Goal: Transaction & Acquisition: Purchase product/service

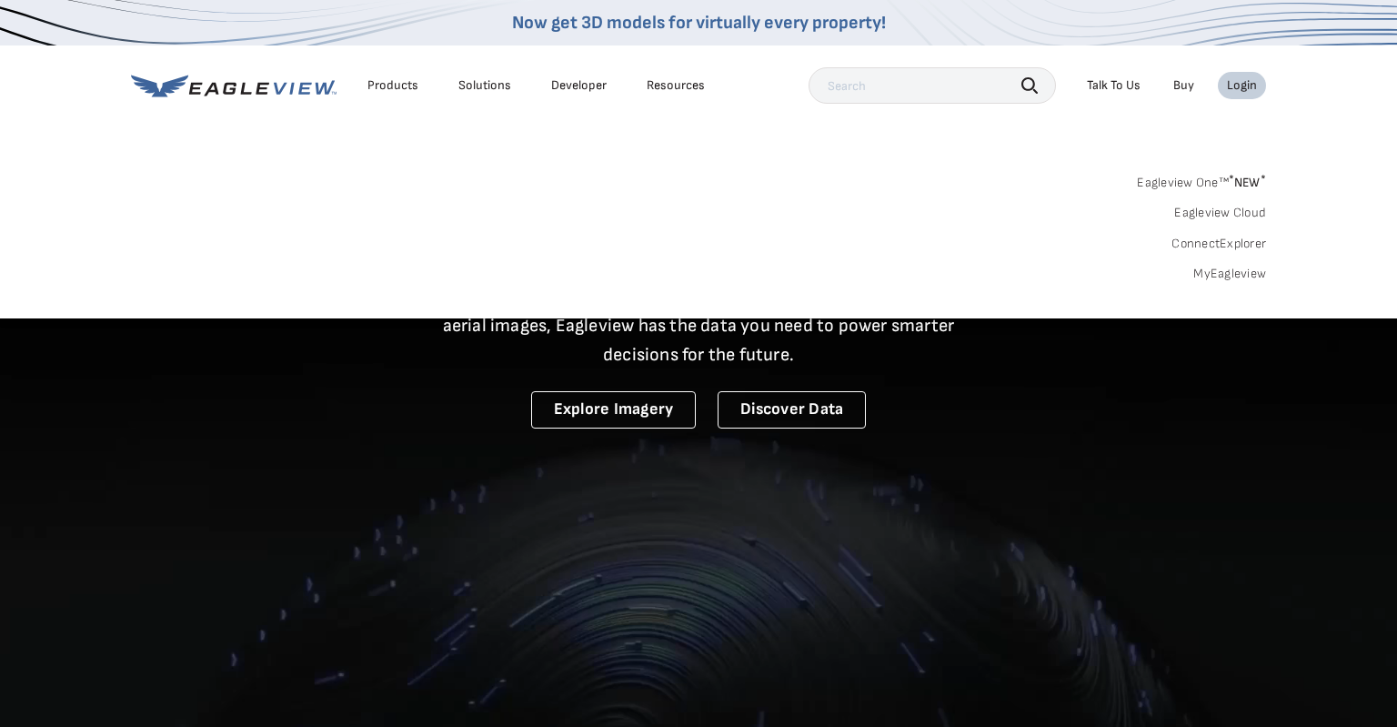
click at [1230, 267] on link "MyEagleview" at bounding box center [1229, 274] width 73 height 16
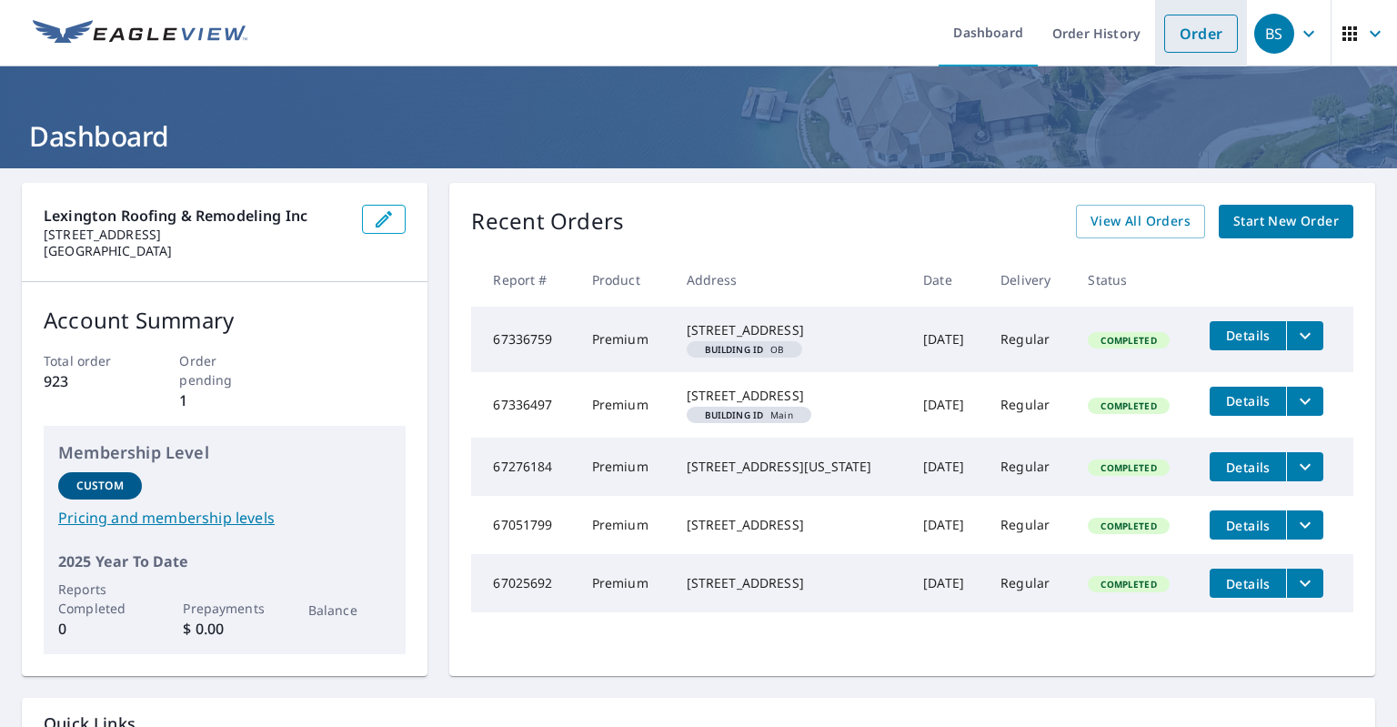
click at [1197, 41] on link "Order" at bounding box center [1201, 34] width 74 height 38
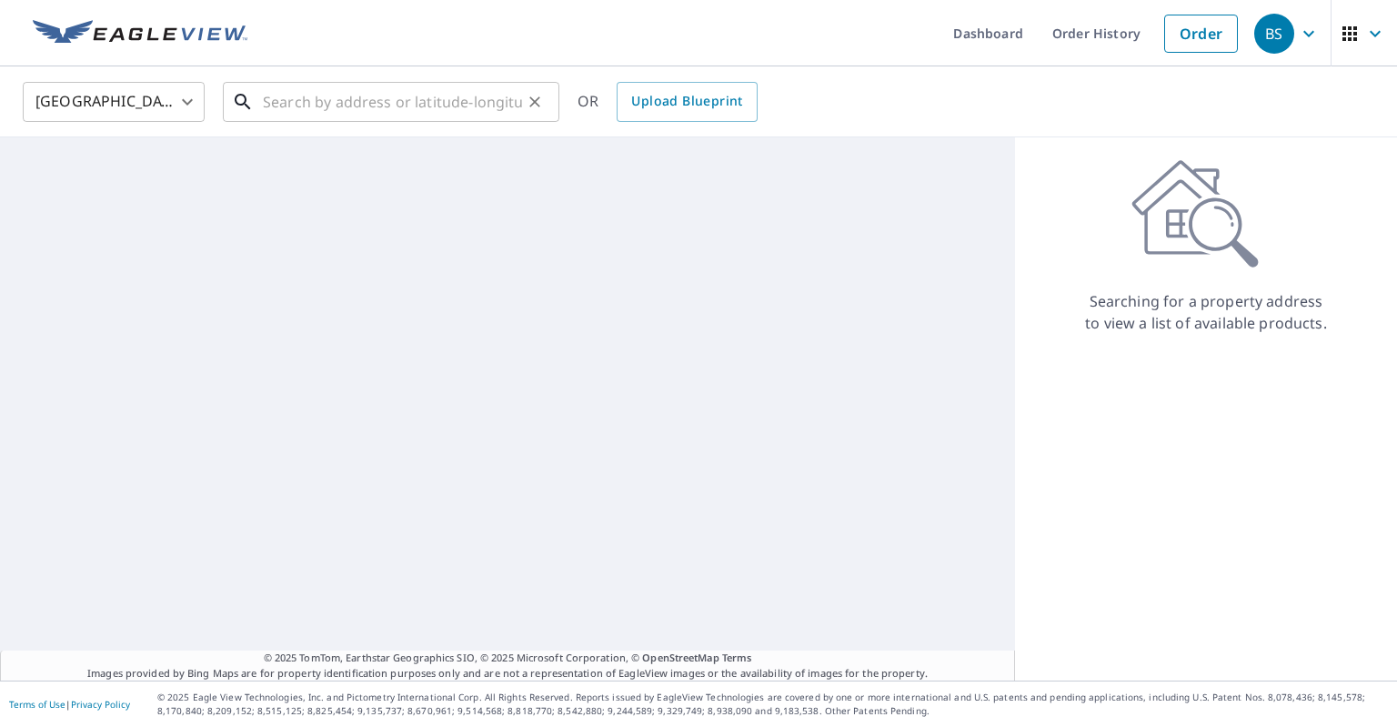
click at [337, 89] on input "text" at bounding box center [392, 101] width 259 height 51
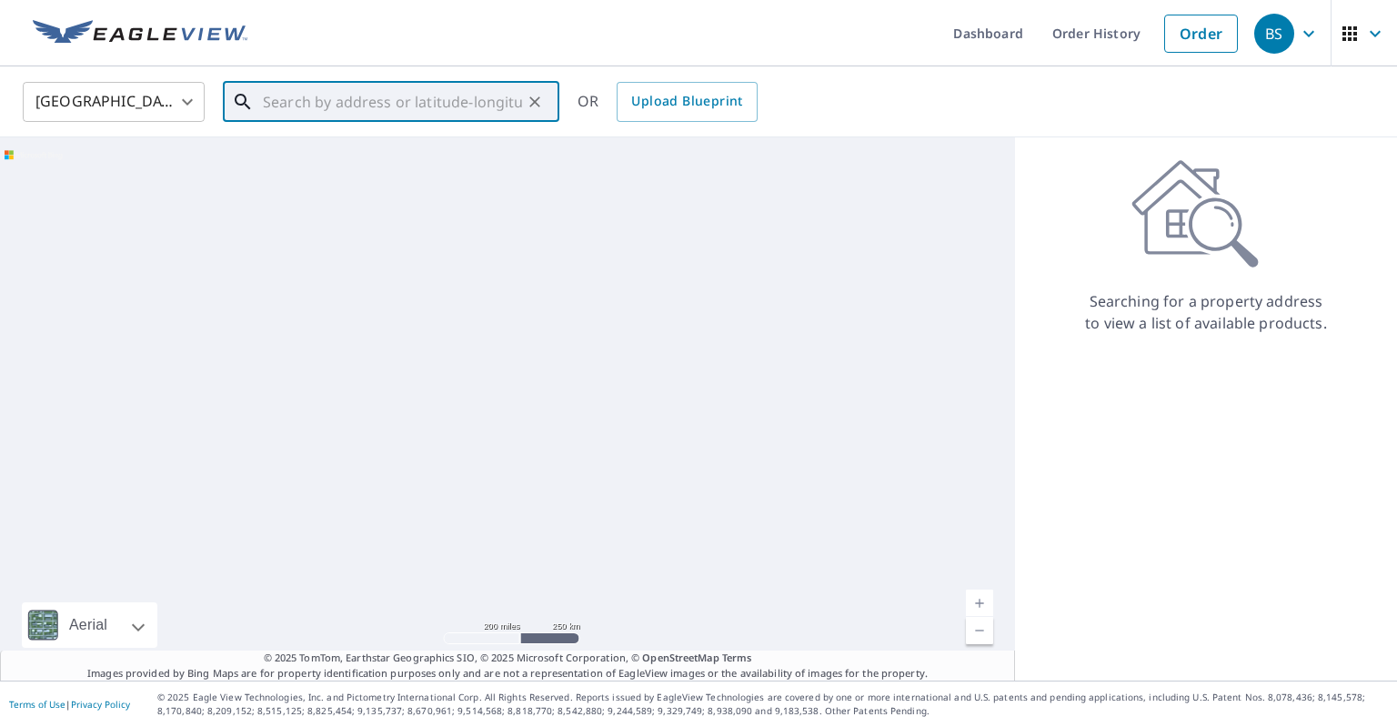
paste input "[STREET_ADDRESS]"
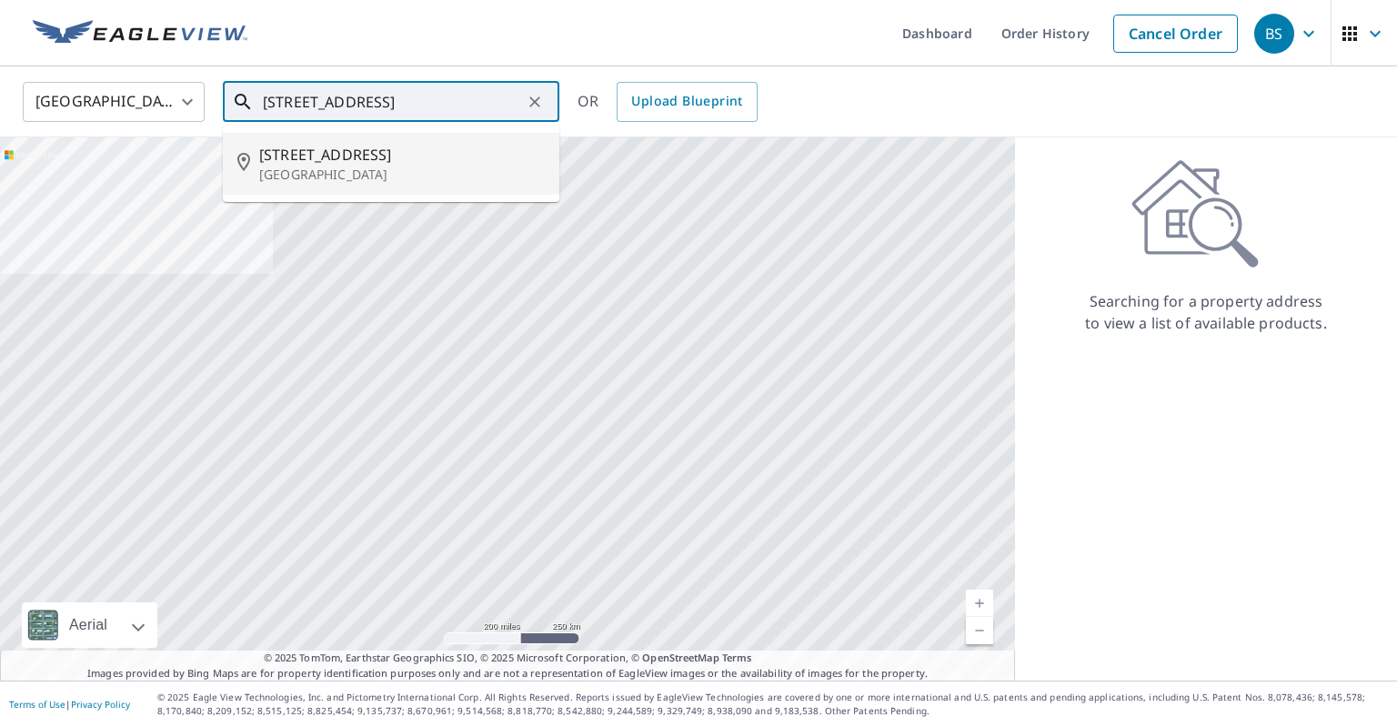
click at [355, 147] on span "[STREET_ADDRESS]" at bounding box center [402, 155] width 286 height 22
type input "[STREET_ADDRESS][PERSON_NAME]"
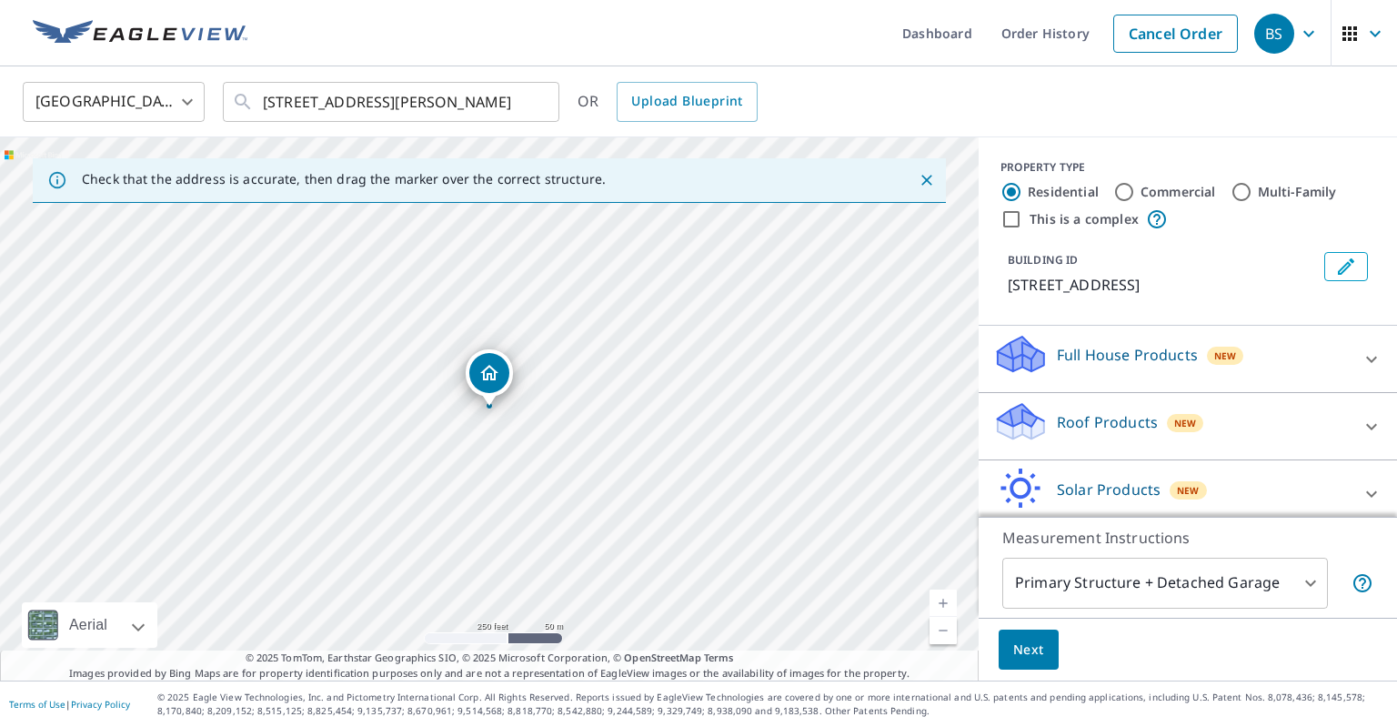
click at [1261, 102] on div "[GEOGRAPHIC_DATA] [GEOGRAPHIC_DATA] ​ [STREET_ADDRESS][PERSON_NAME] ​ OR Upload…" at bounding box center [692, 101] width 1366 height 43
click at [1292, 424] on div "Roof Products New" at bounding box center [1171, 426] width 357 height 52
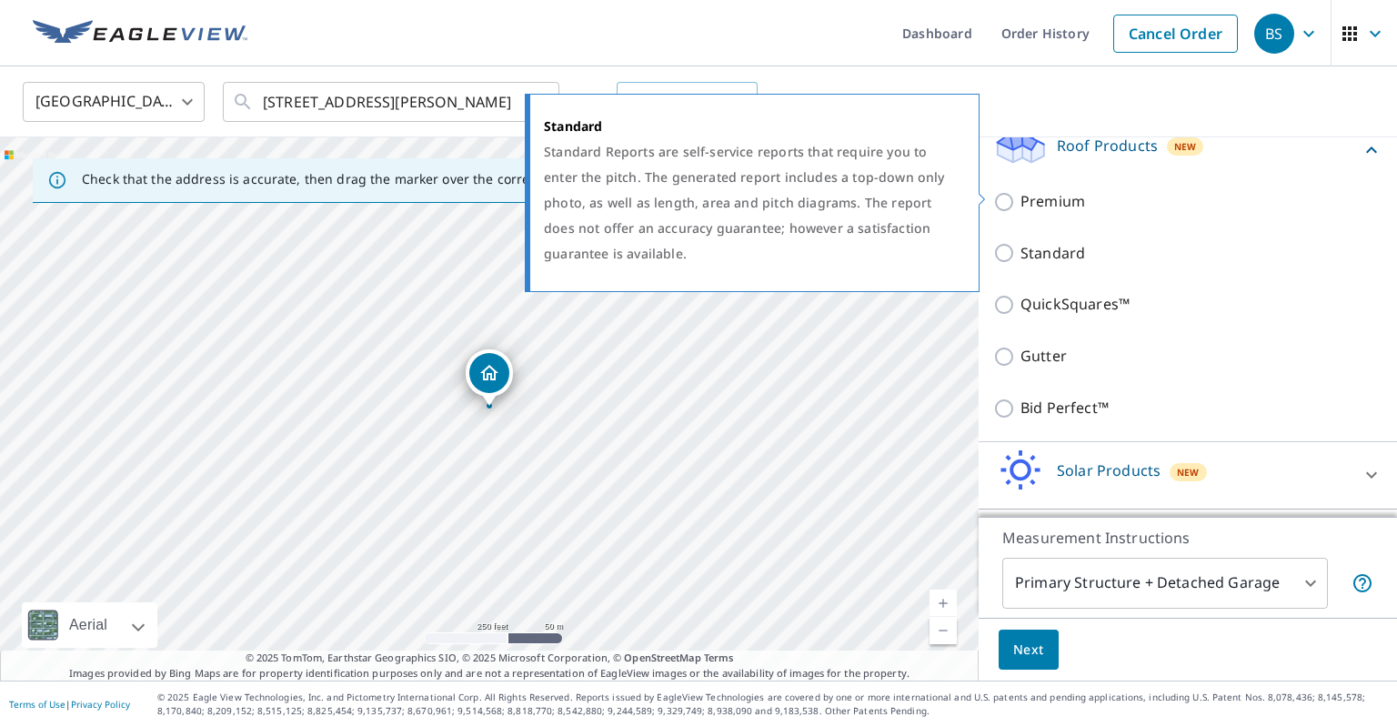
scroll to position [218, 0]
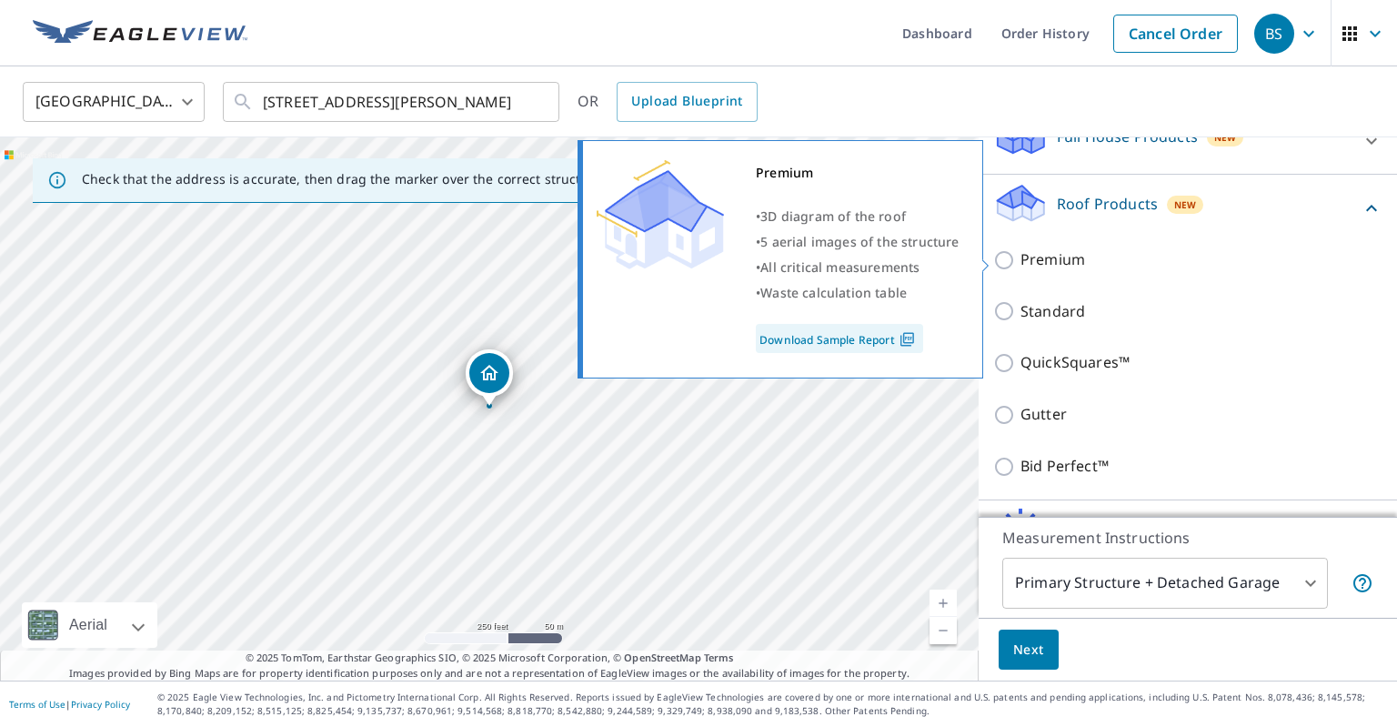
click at [1007, 260] on input "Premium" at bounding box center [1006, 260] width 27 height 22
checkbox input "true"
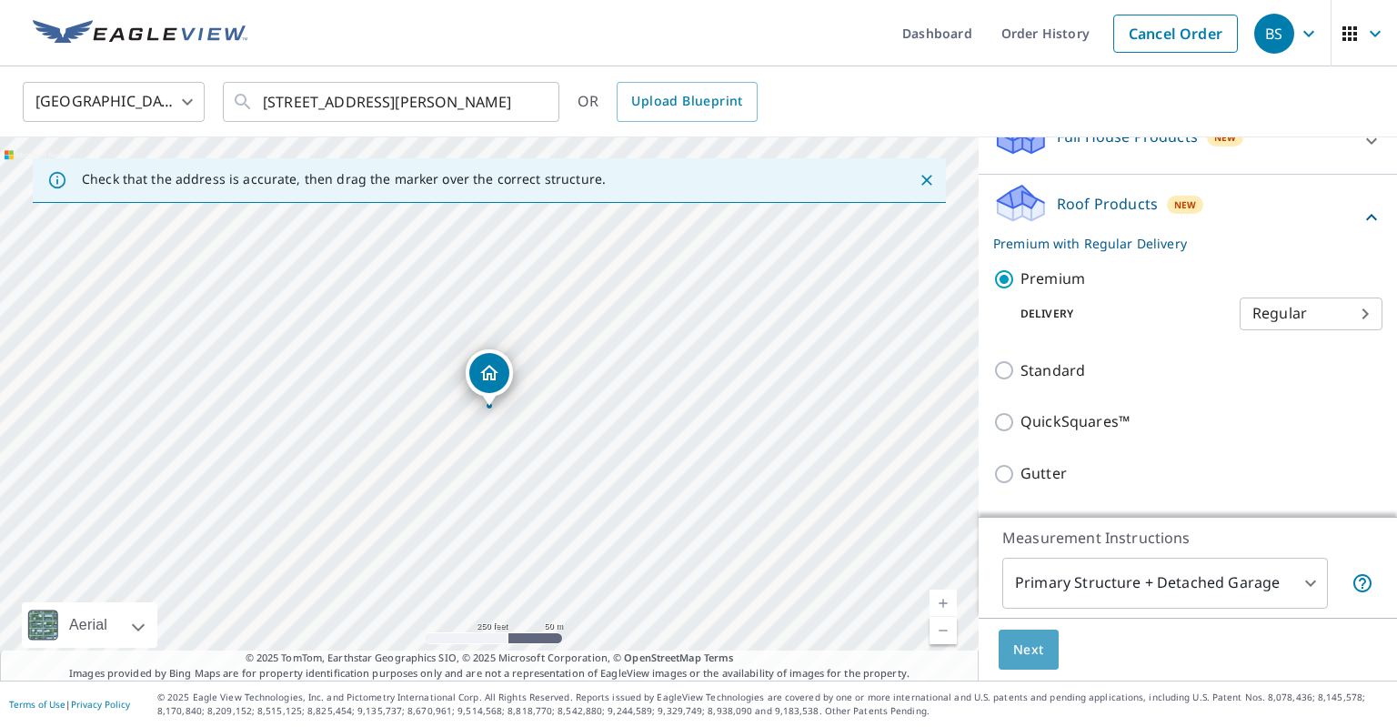
click at [1050, 657] on button "Next" at bounding box center [1029, 649] width 60 height 41
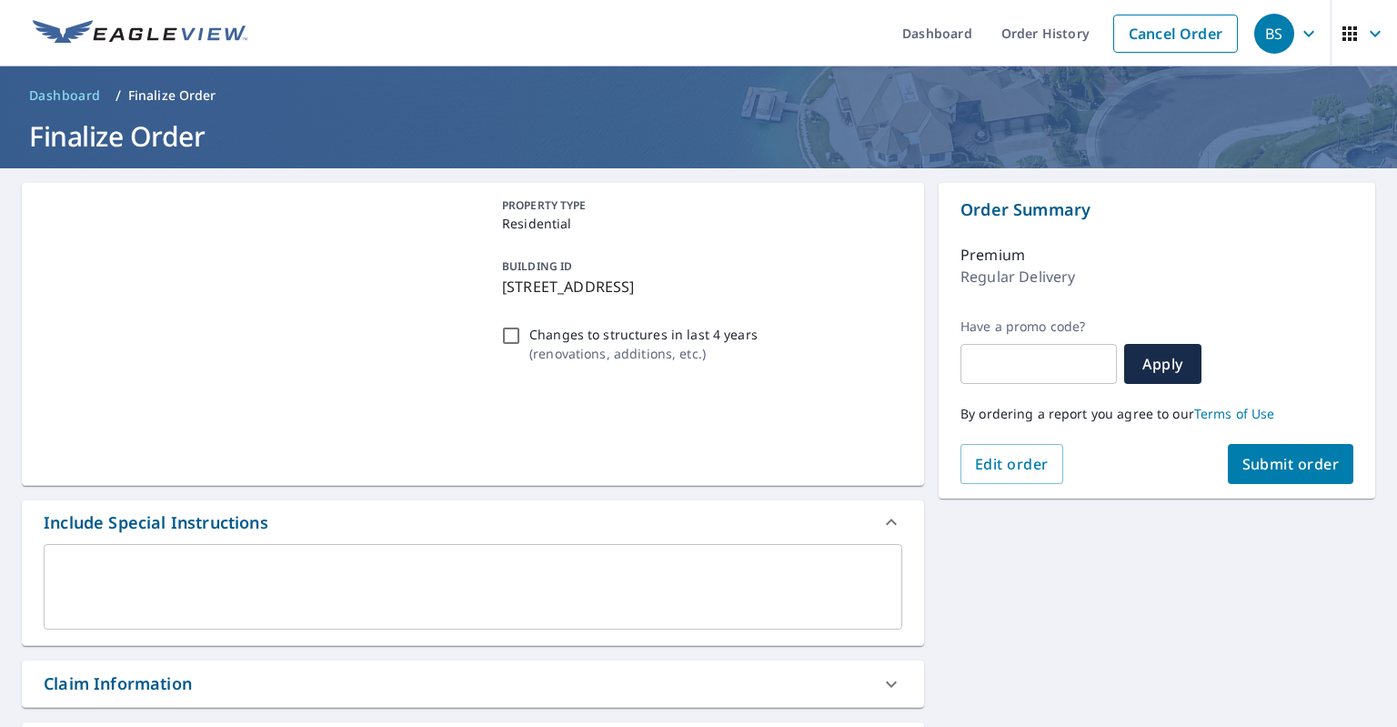
scroll to position [429, 0]
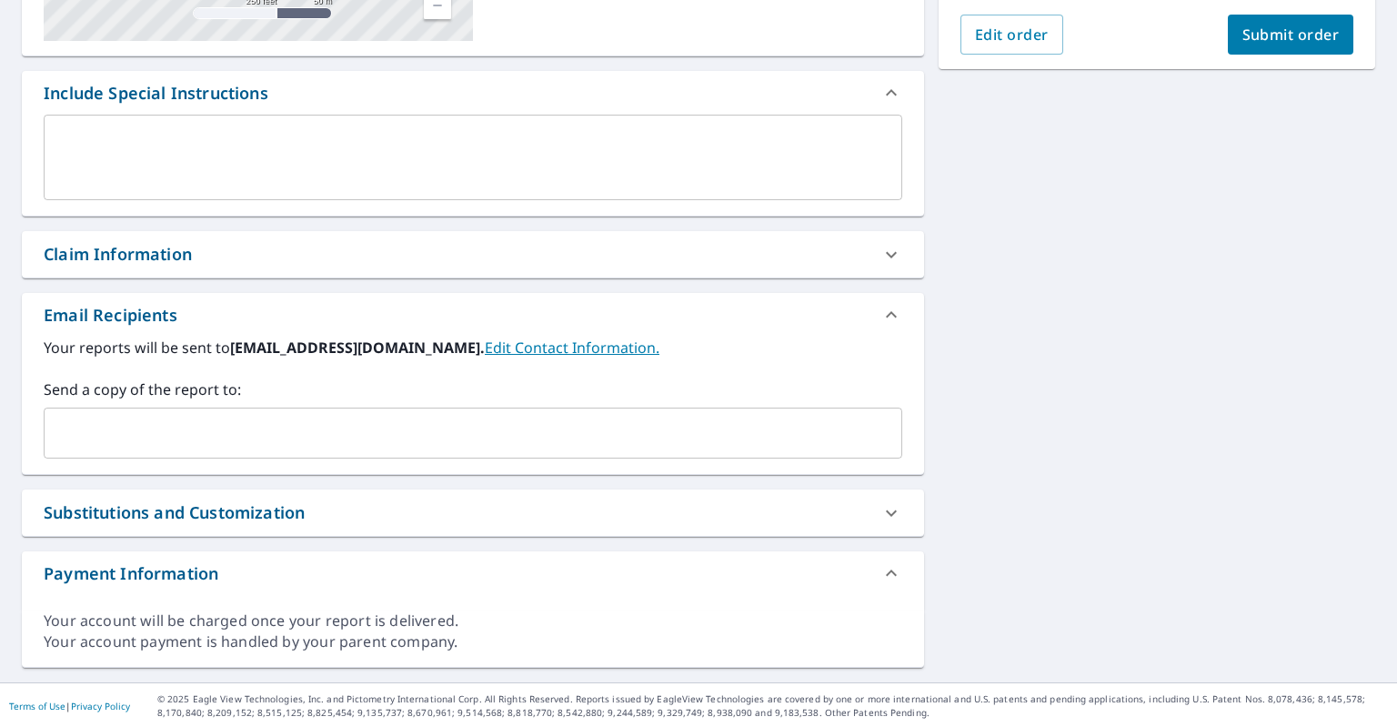
click at [308, 467] on div "Your reports will be sent to lexingtonremodeling@gmail.com. Edit Contact Inform…" at bounding box center [473, 405] width 902 height 137
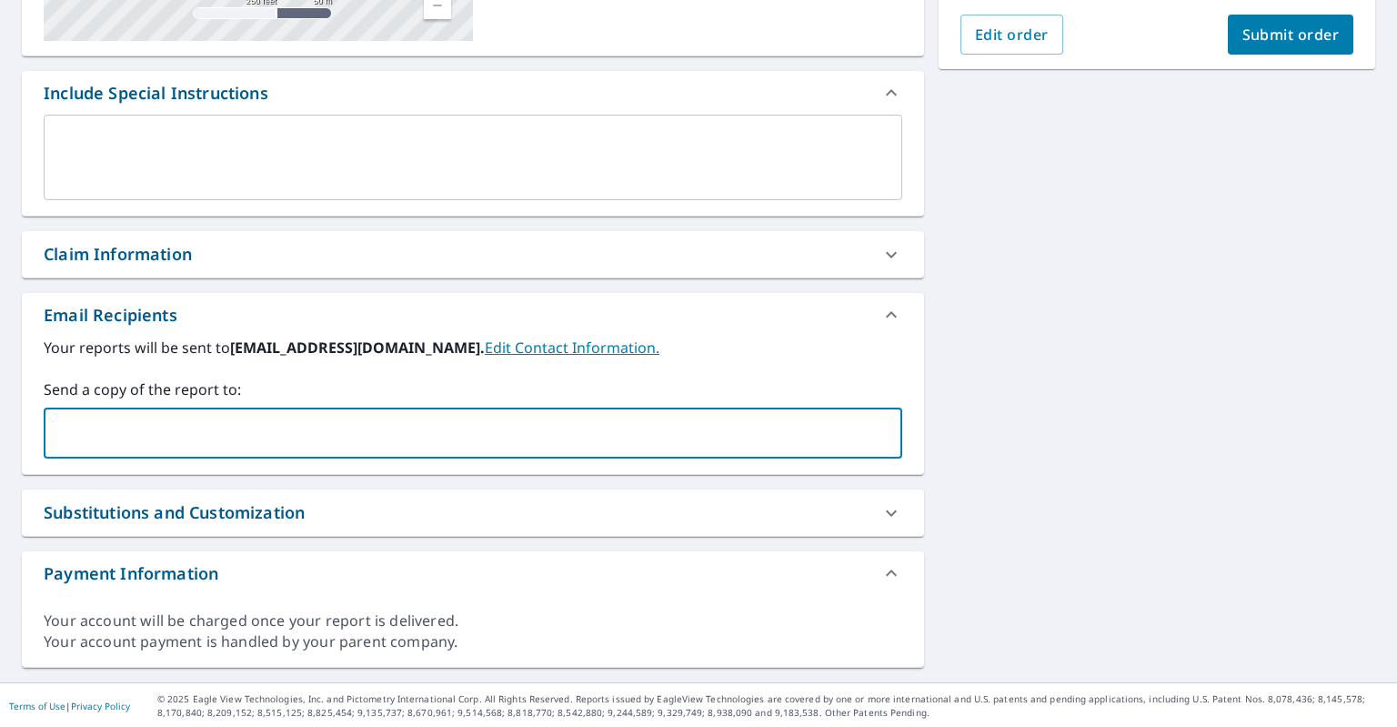
click at [304, 440] on input "text" at bounding box center [459, 433] width 815 height 35
type input "lexingtonroofing@gmail.com"
click at [1283, 39] on span "Submit order" at bounding box center [1290, 35] width 97 height 20
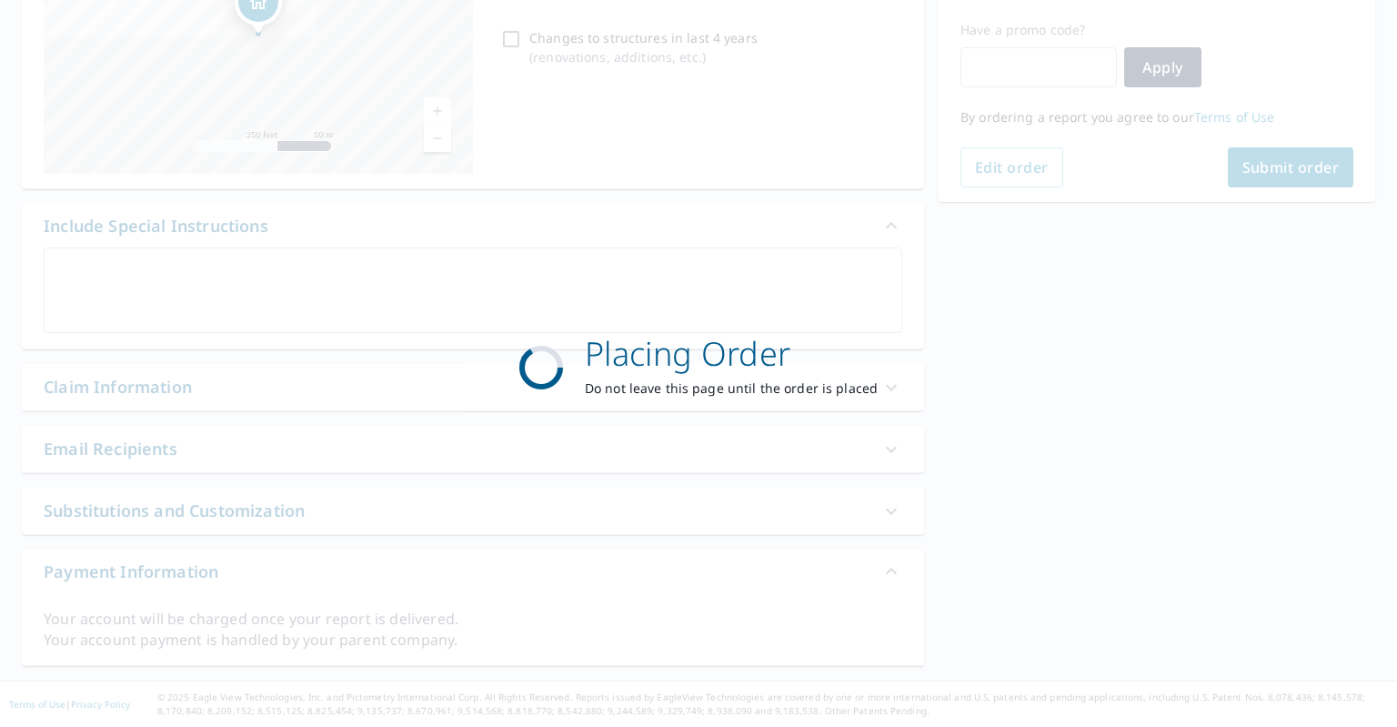
scroll to position [295, 0]
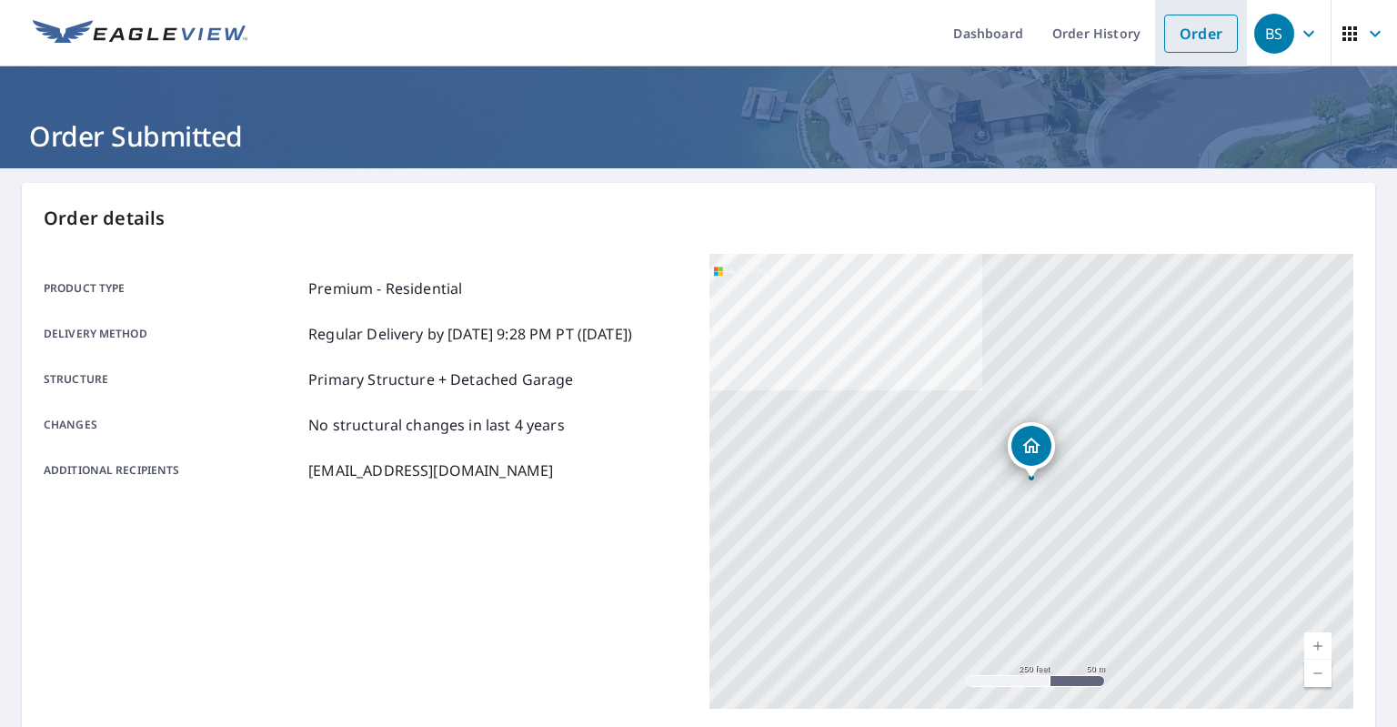
click at [1230, 53] on li "Order" at bounding box center [1201, 33] width 92 height 66
click at [1216, 37] on link "Order" at bounding box center [1201, 34] width 74 height 38
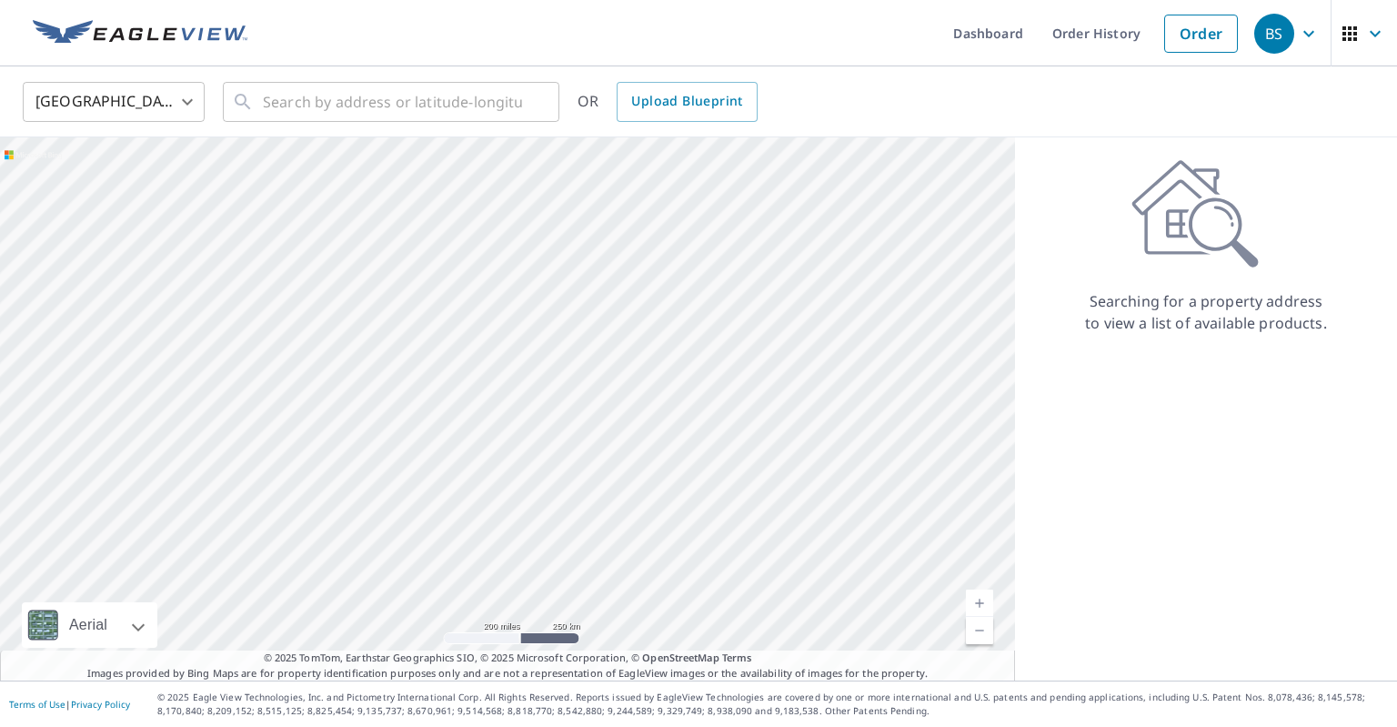
click at [1092, 168] on div "Searching for a property address to view a list of available products." at bounding box center [1206, 246] width 382 height 175
